Goal: Complete application form

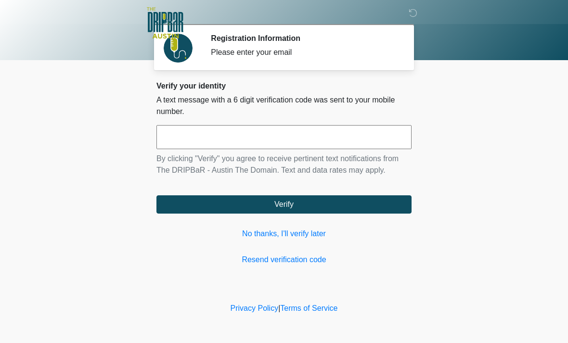
click at [301, 236] on link "No thanks, I'll verify later" at bounding box center [283, 234] width 255 height 12
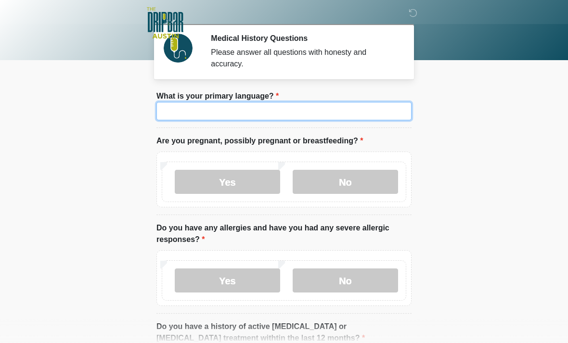
click at [359, 112] on input "What is your primary language?" at bounding box center [283, 111] width 255 height 18
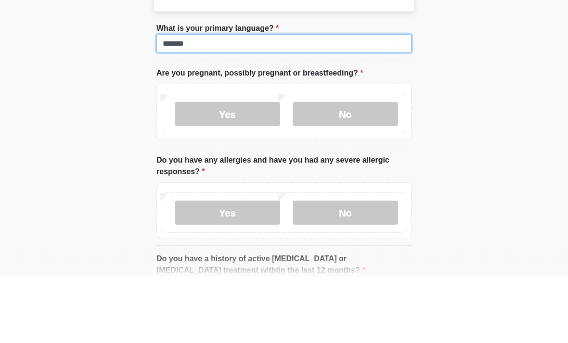
type input "*******"
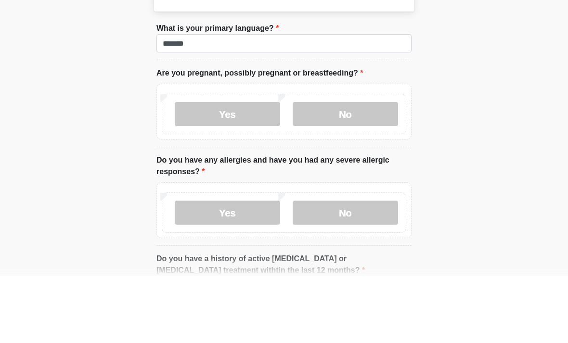
click at [346, 170] on label "No" at bounding box center [345, 182] width 105 height 24
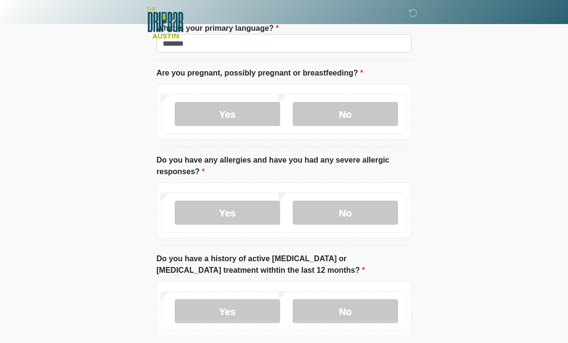
click at [337, 208] on label "No" at bounding box center [345, 213] width 105 height 24
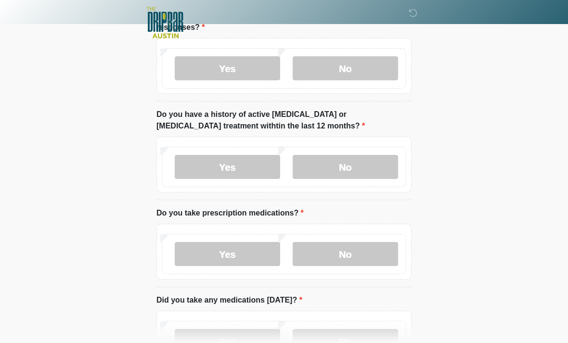
scroll to position [217, 0]
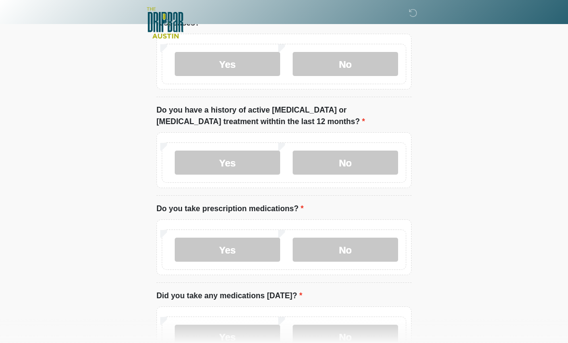
click at [356, 168] on label "No" at bounding box center [345, 163] width 105 height 24
click at [352, 243] on label "No" at bounding box center [345, 250] width 105 height 24
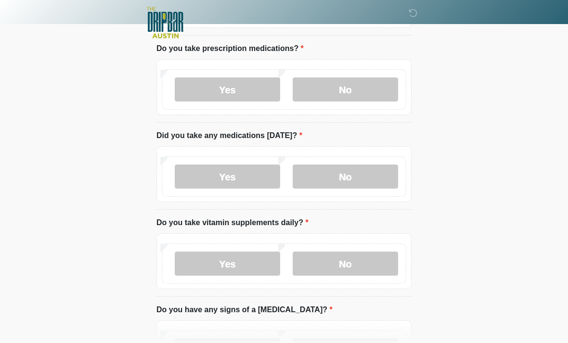
scroll to position [404, 0]
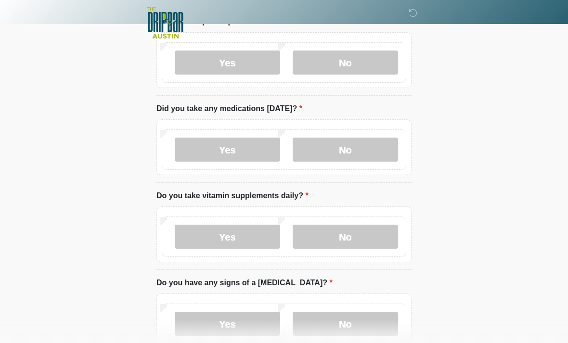
click at [360, 141] on label "No" at bounding box center [345, 150] width 105 height 24
click at [343, 240] on label "No" at bounding box center [345, 237] width 105 height 24
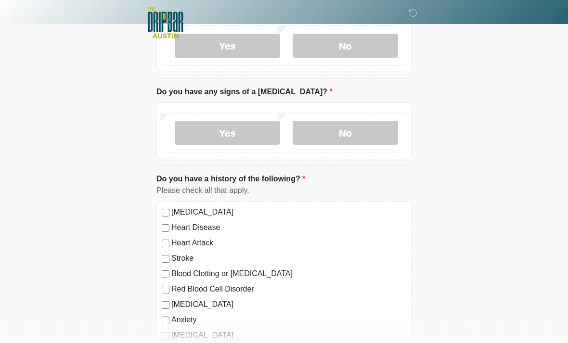
scroll to position [595, 0]
click at [348, 127] on label "No" at bounding box center [345, 132] width 105 height 24
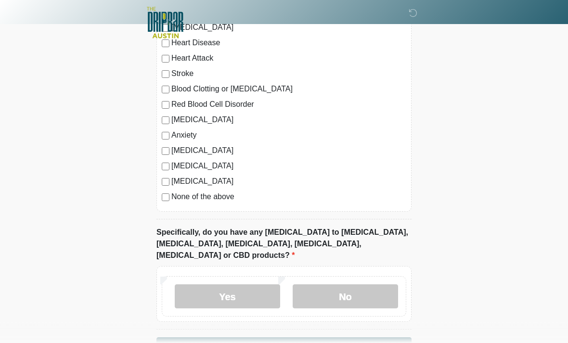
scroll to position [799, 0]
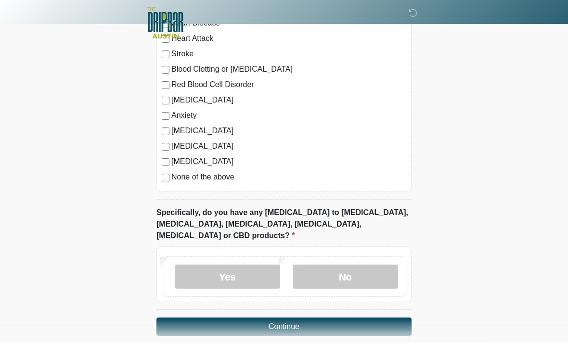
click at [334, 265] on label "No" at bounding box center [345, 277] width 105 height 24
click at [300, 318] on button "Continue" at bounding box center [283, 327] width 255 height 18
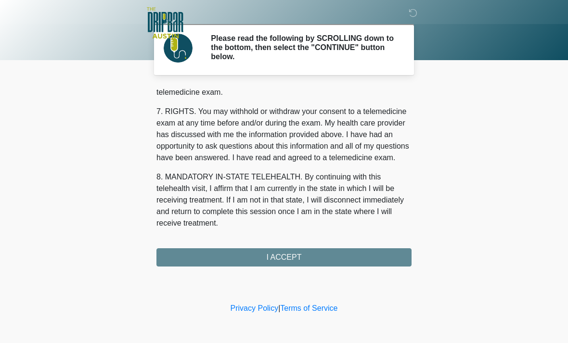
scroll to position [419, 0]
click at [292, 259] on button "I ACCEPT" at bounding box center [283, 257] width 255 height 18
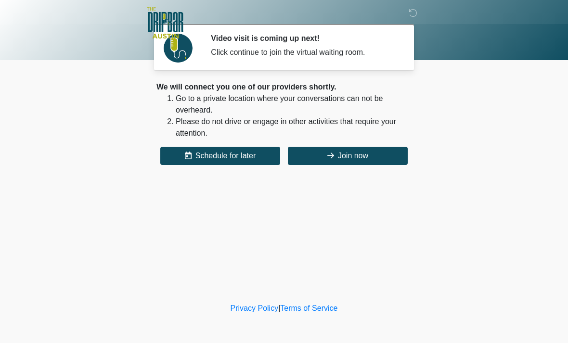
click at [356, 158] on button "Join now" at bounding box center [348, 156] width 120 height 18
